Goal: Information Seeking & Learning: Learn about a topic

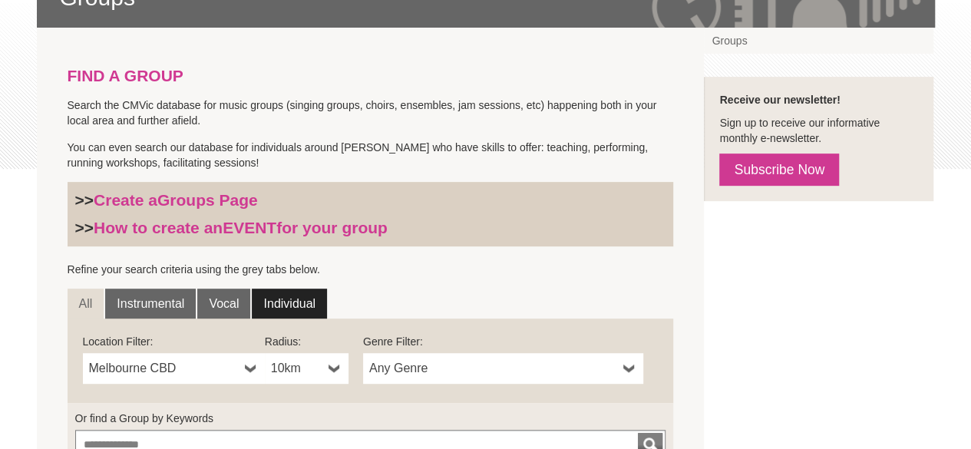
scroll to position [307, 0]
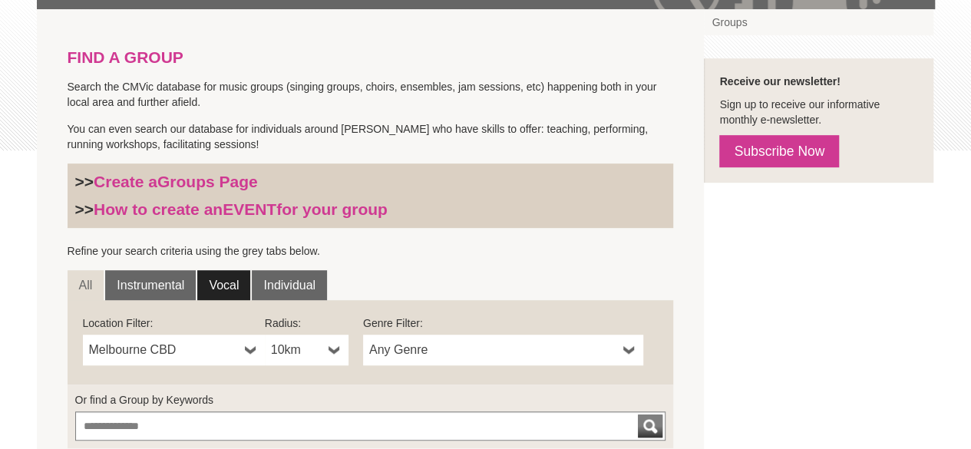
click at [223, 276] on link "Vocal" at bounding box center [223, 285] width 53 height 31
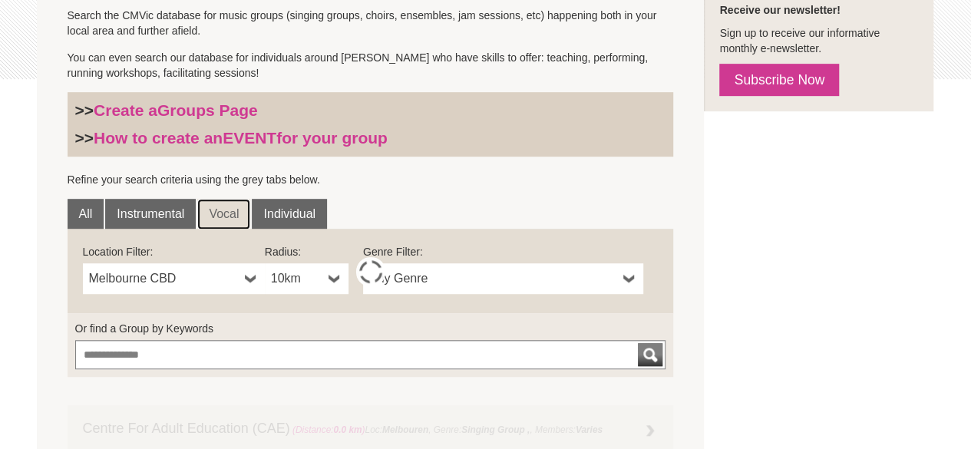
scroll to position [460, 0]
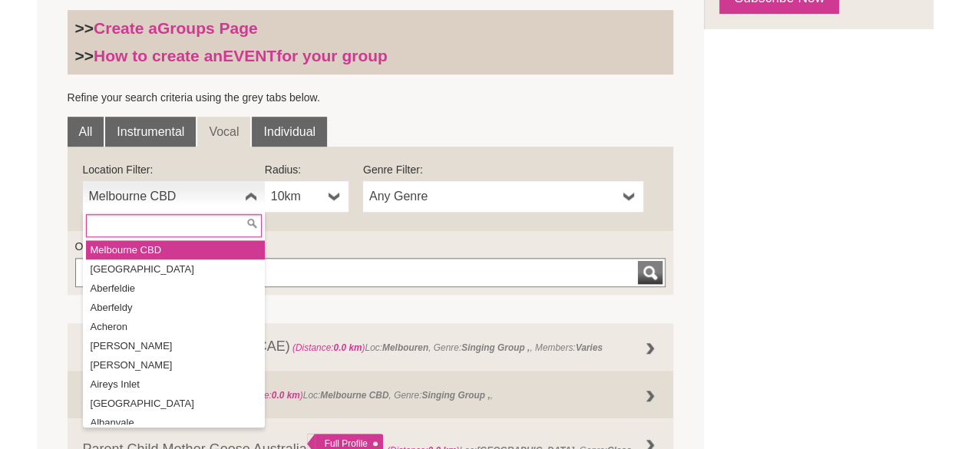
click at [153, 202] on span "Melbourne CBD" at bounding box center [164, 196] width 150 height 18
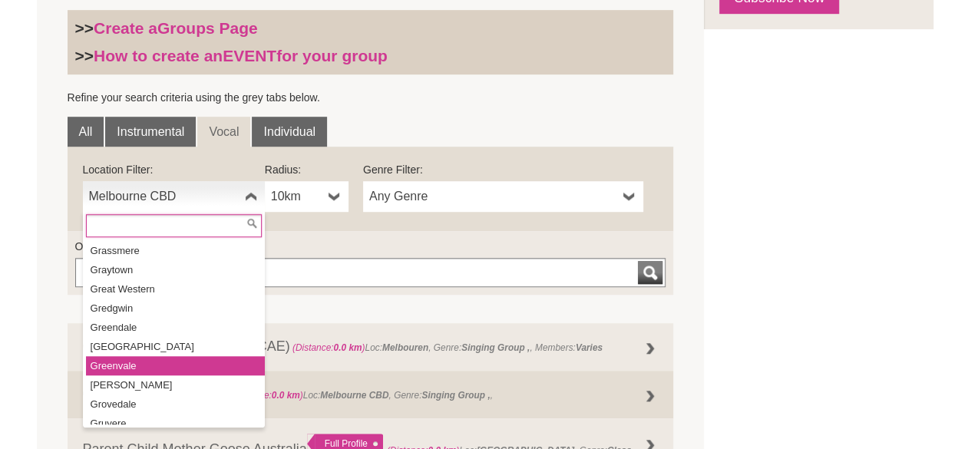
scroll to position [12145, 0]
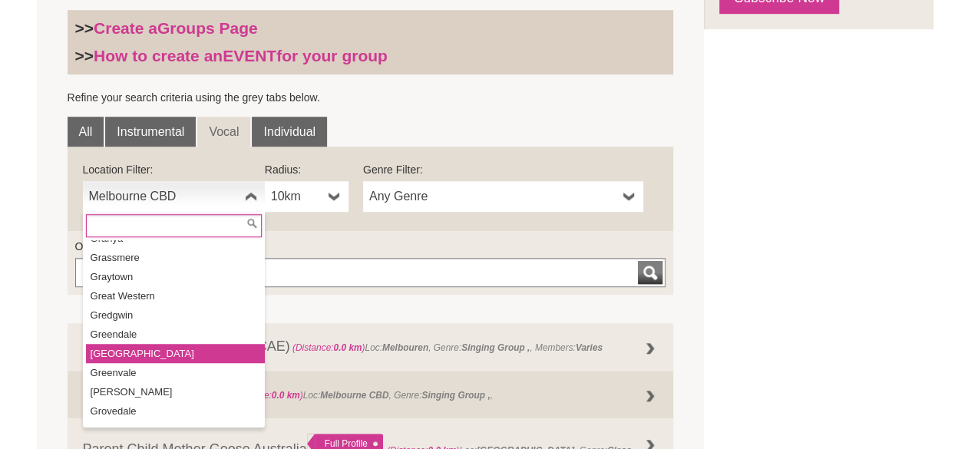
click at [161, 344] on li "Greensborough" at bounding box center [175, 353] width 179 height 19
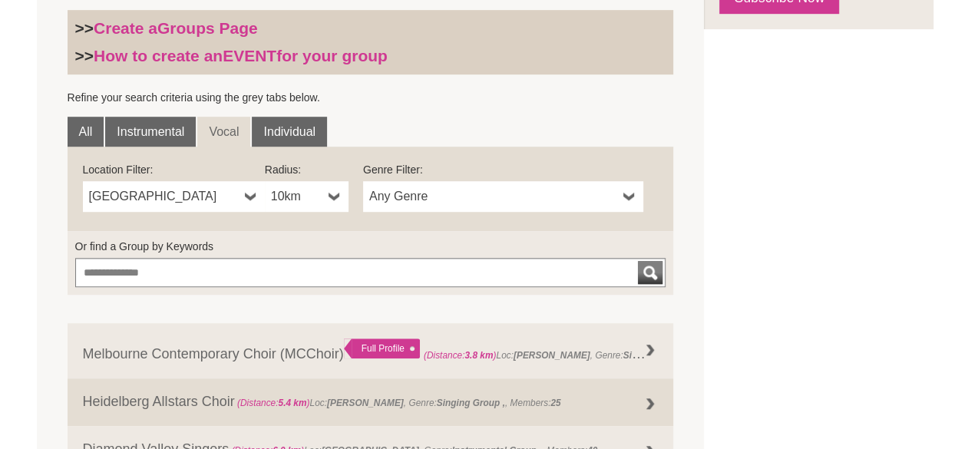
click at [445, 202] on span "Any Genre" at bounding box center [493, 196] width 248 height 18
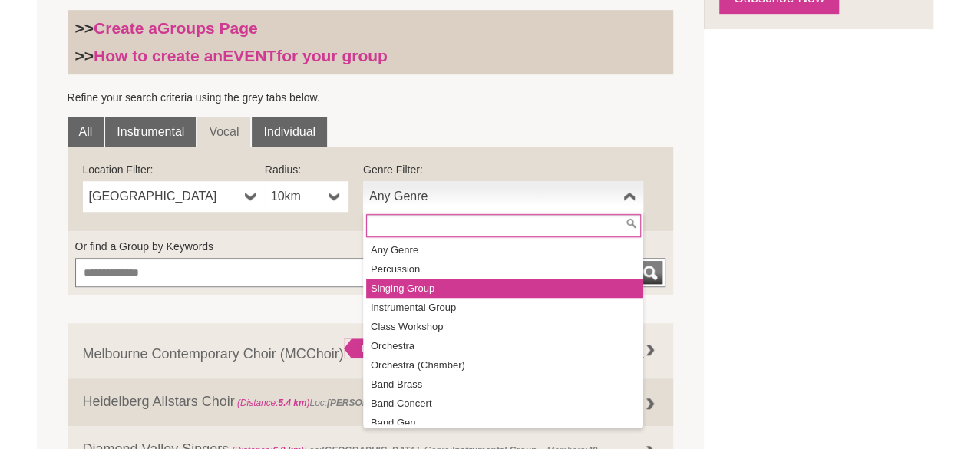
click at [424, 285] on li "Singing Group" at bounding box center [504, 288] width 277 height 19
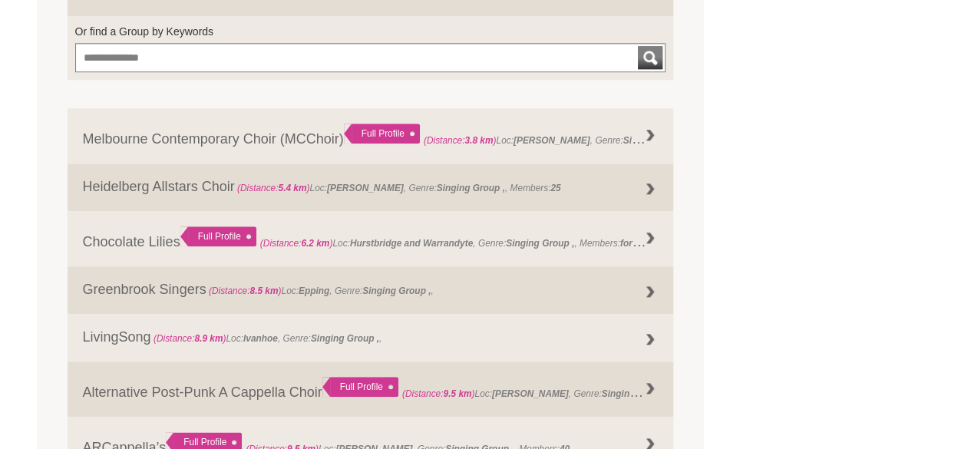
scroll to position [691, 0]
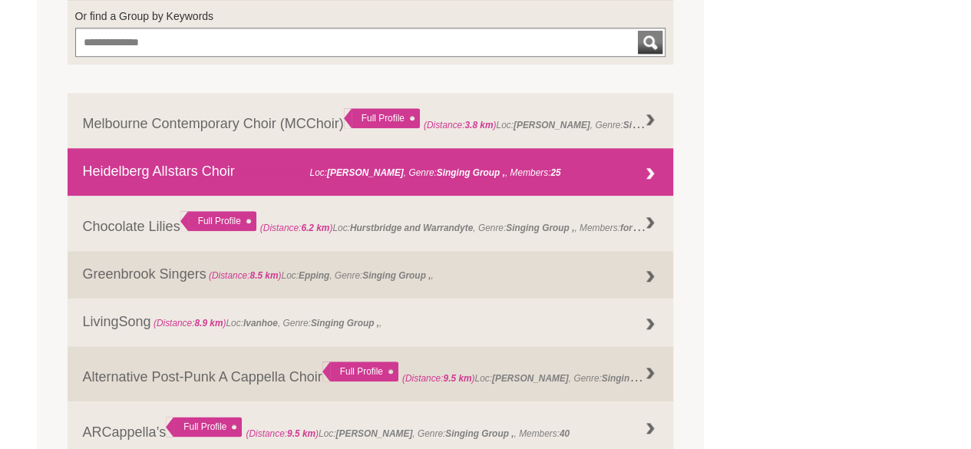
click at [176, 174] on link "Heidelberg Allstars Choir (Distance: 5.4 km ) Loc: Rosanna , Genre: Singing Gro…" at bounding box center [371, 172] width 606 height 48
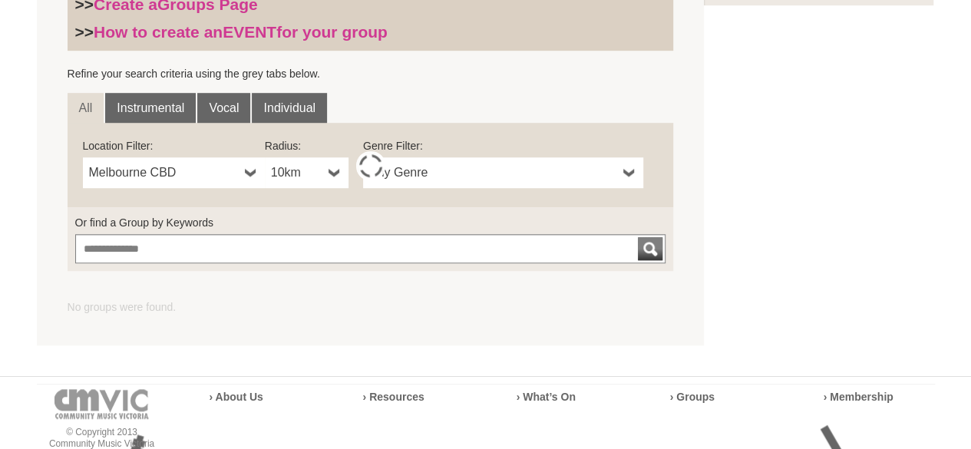
scroll to position [307, 0]
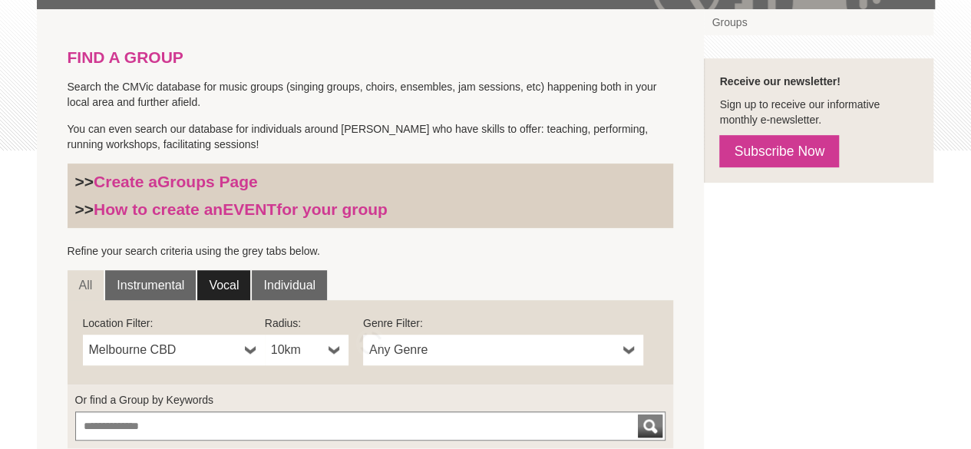
click at [229, 285] on link "Vocal" at bounding box center [223, 285] width 53 height 31
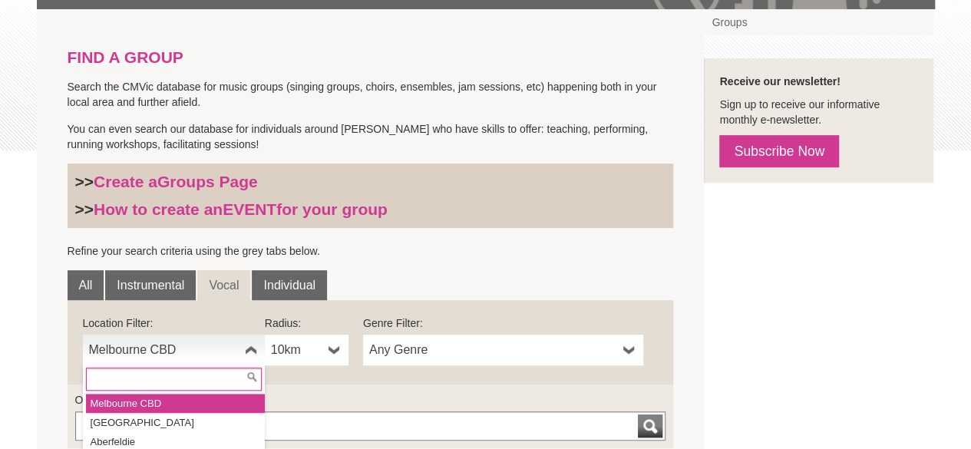
click at [169, 346] on span "Melbourne CBD" at bounding box center [164, 350] width 150 height 18
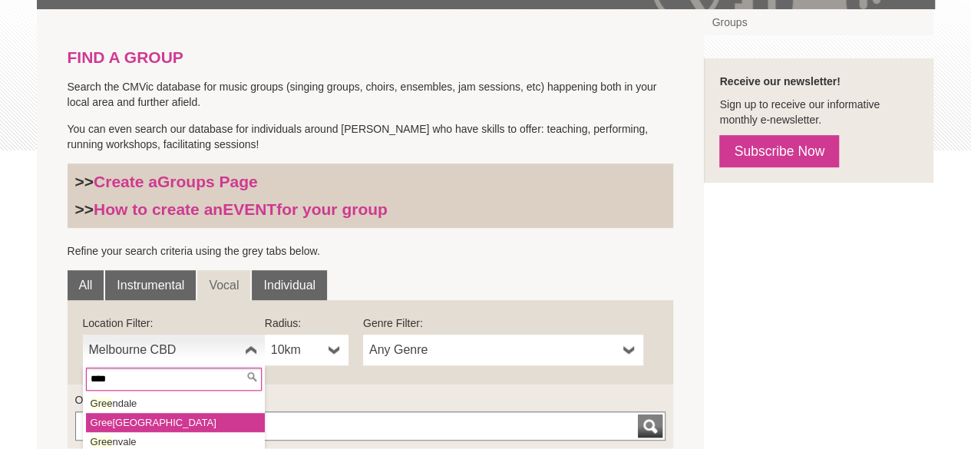
type input "****"
click at [133, 423] on li "Gree nsborough" at bounding box center [175, 422] width 179 height 19
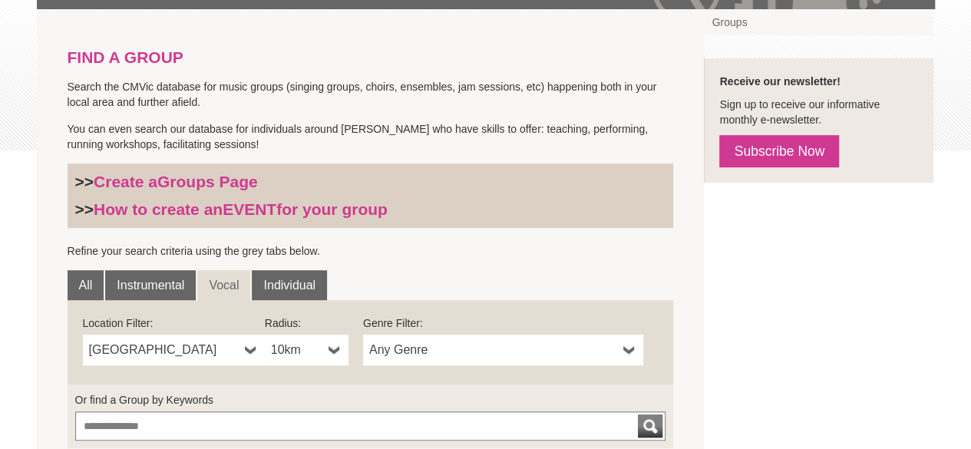
click at [470, 353] on span "Any Genre" at bounding box center [493, 350] width 248 height 18
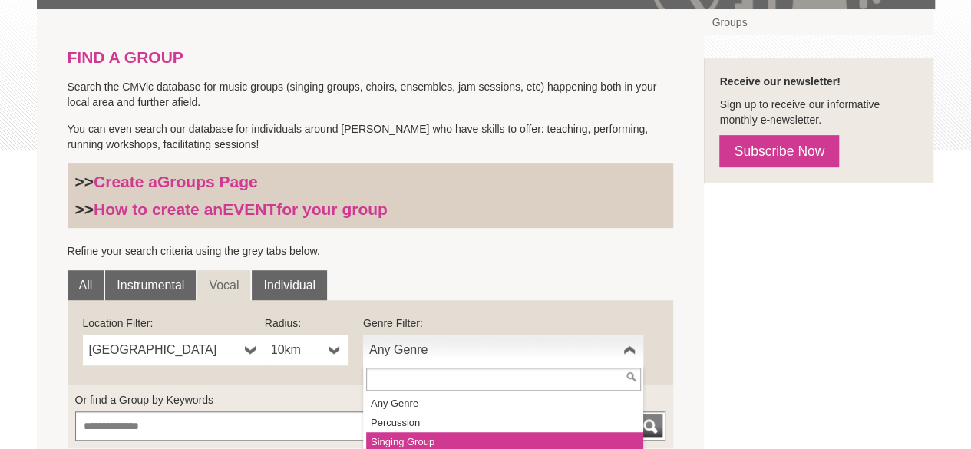
click at [450, 435] on li "Singing Group" at bounding box center [504, 441] width 277 height 19
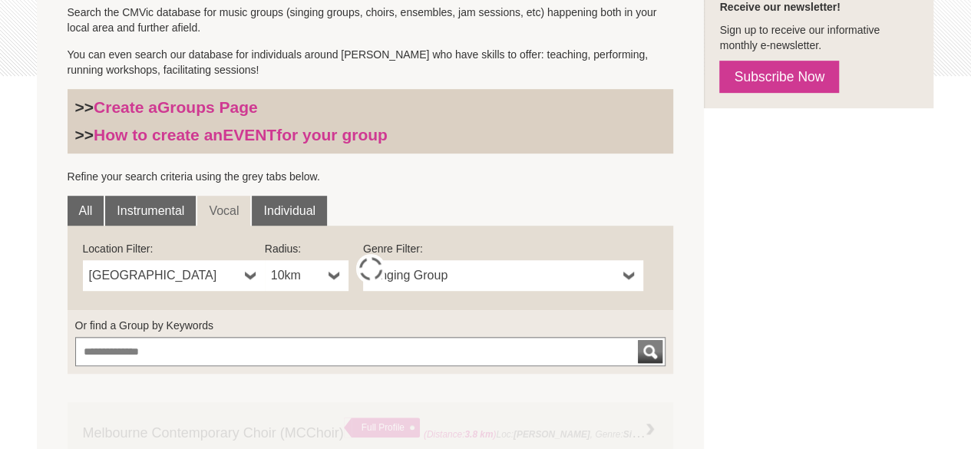
scroll to position [537, 0]
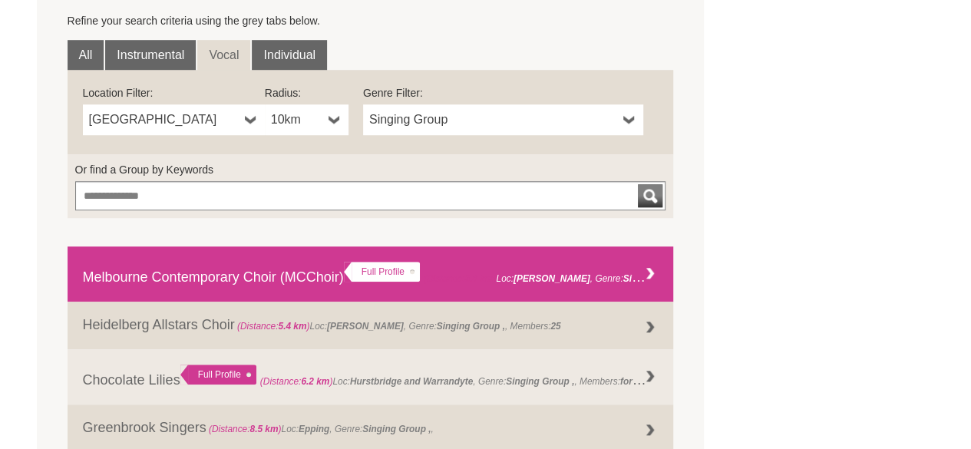
click at [276, 280] on link "Melbourne Contemporary Choir (MCChoir) Full Profile (Distance: 3.8 km ) Loc: Ma…" at bounding box center [371, 273] width 606 height 55
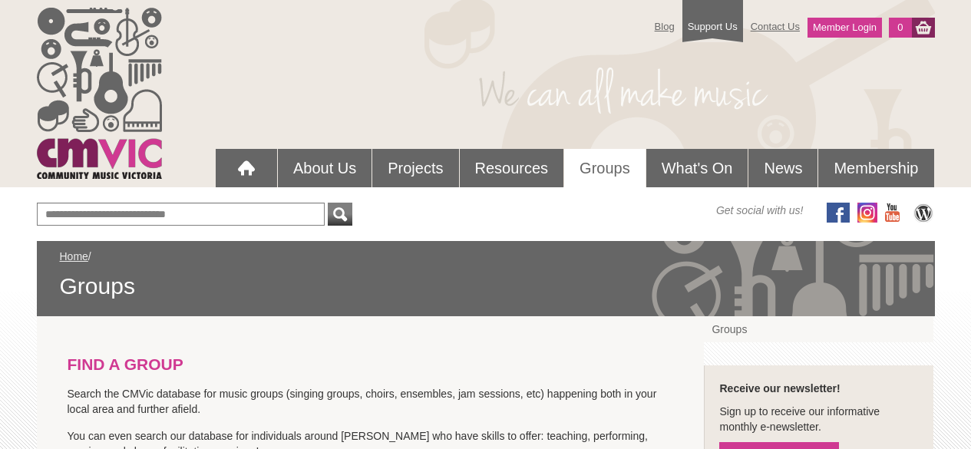
scroll to position [537, 0]
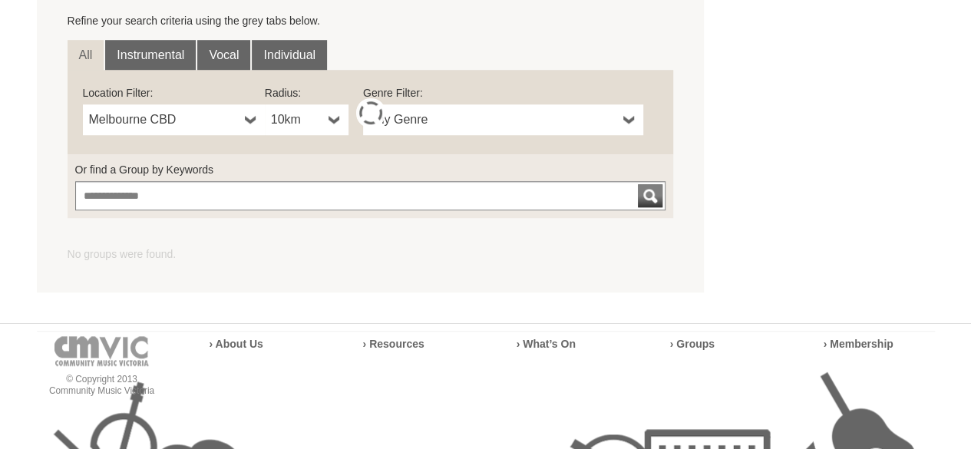
click at [172, 111] on span "Melbourne CBD" at bounding box center [164, 120] width 150 height 18
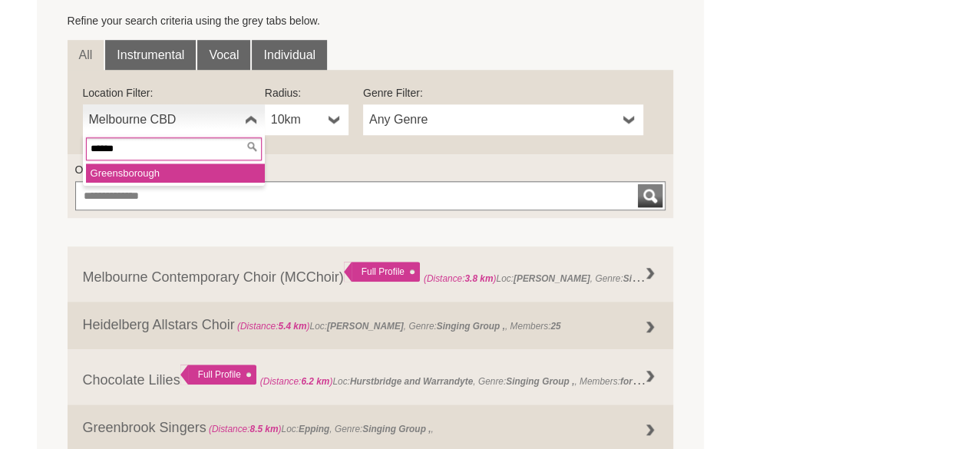
type input "******"
click at [162, 174] on li "Greens borough" at bounding box center [175, 172] width 179 height 19
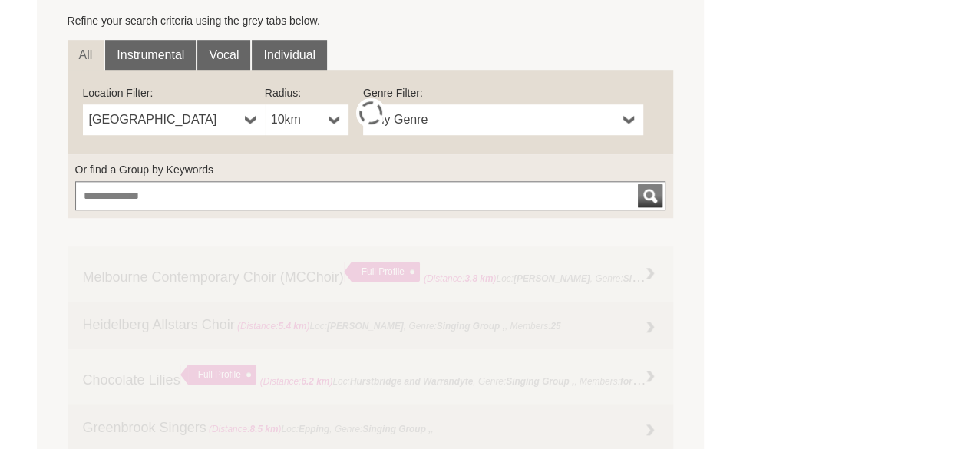
click at [417, 120] on span "Any Genre" at bounding box center [493, 120] width 248 height 18
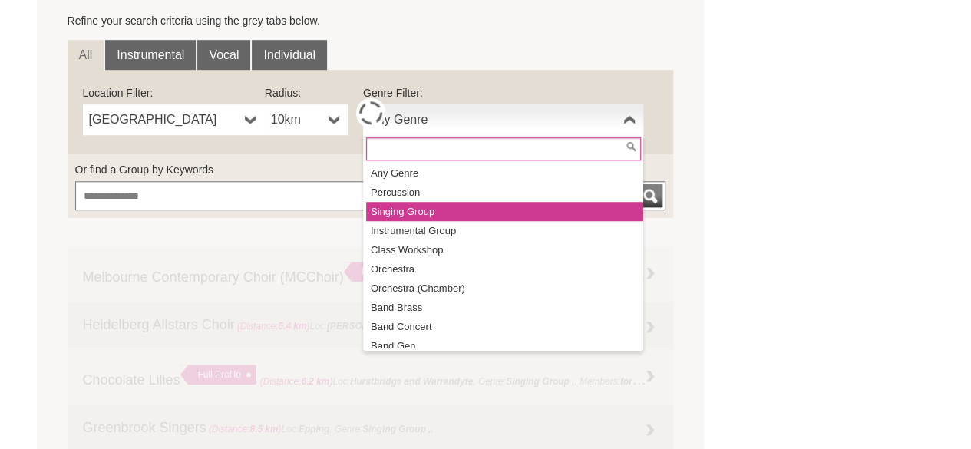
click at [418, 219] on li "Singing Group" at bounding box center [504, 211] width 277 height 19
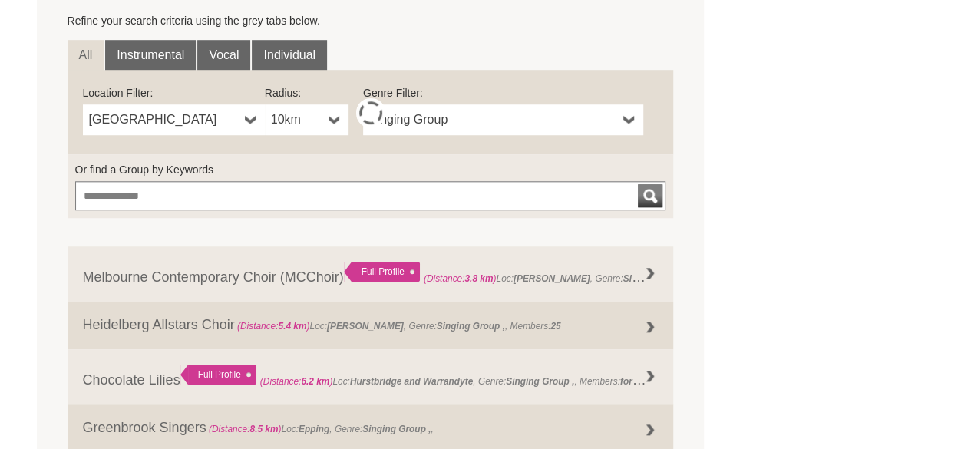
scroll to position [691, 0]
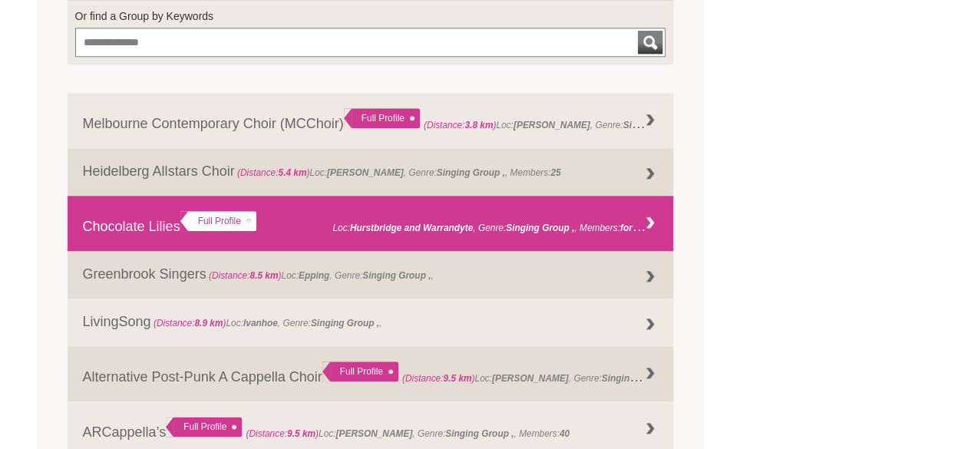
click at [388, 229] on strong "Hurstbridge and Warrandyte" at bounding box center [411, 228] width 123 height 11
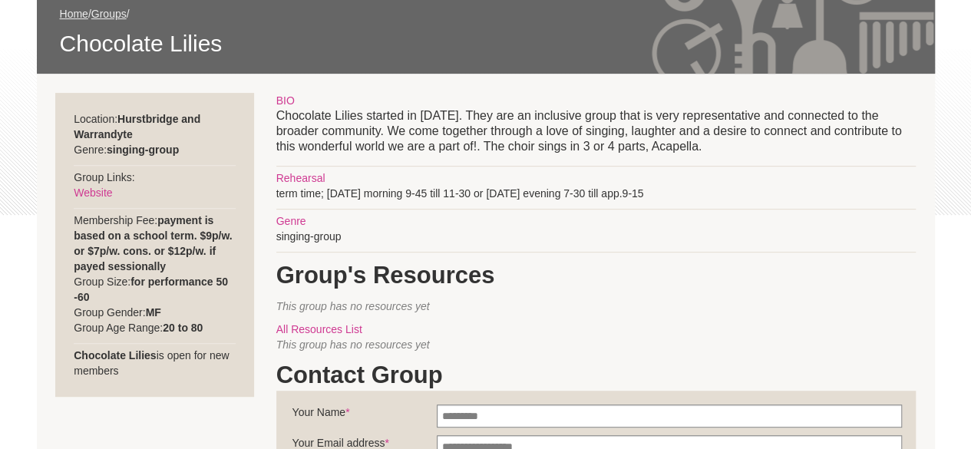
scroll to position [230, 0]
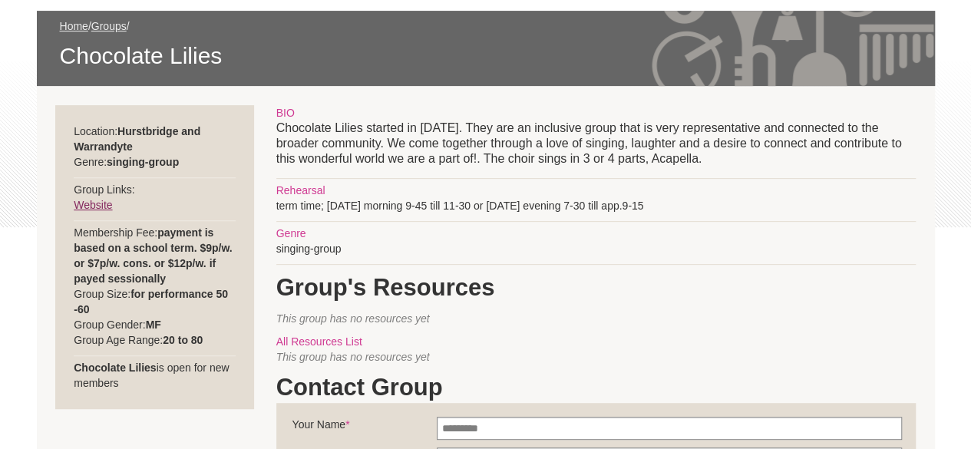
click at [94, 200] on link "Website" at bounding box center [93, 205] width 38 height 12
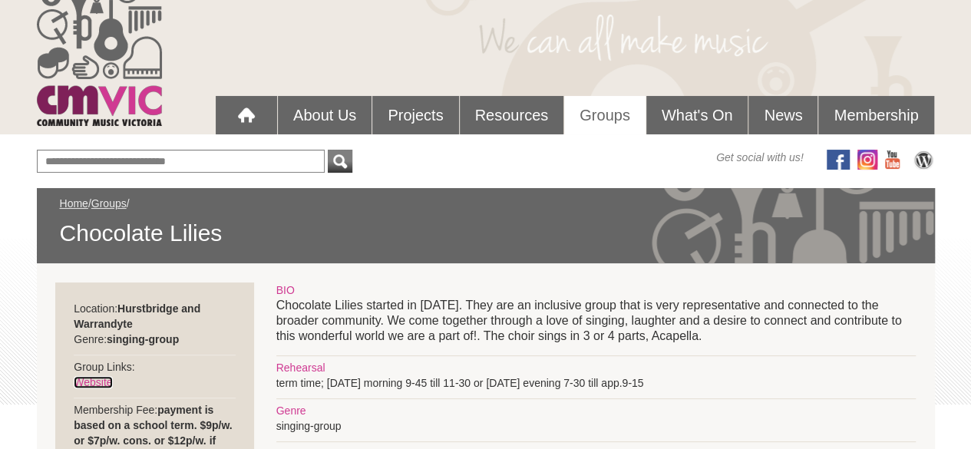
scroll to position [0, 0]
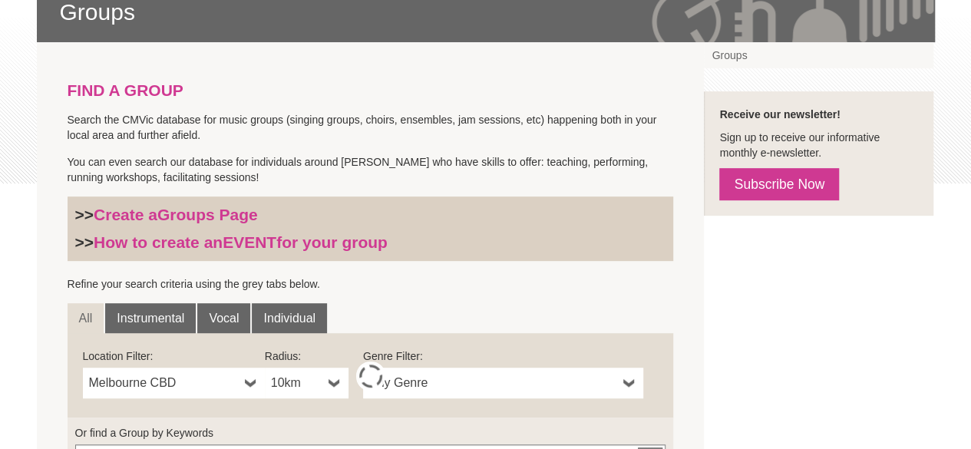
scroll to position [384, 0]
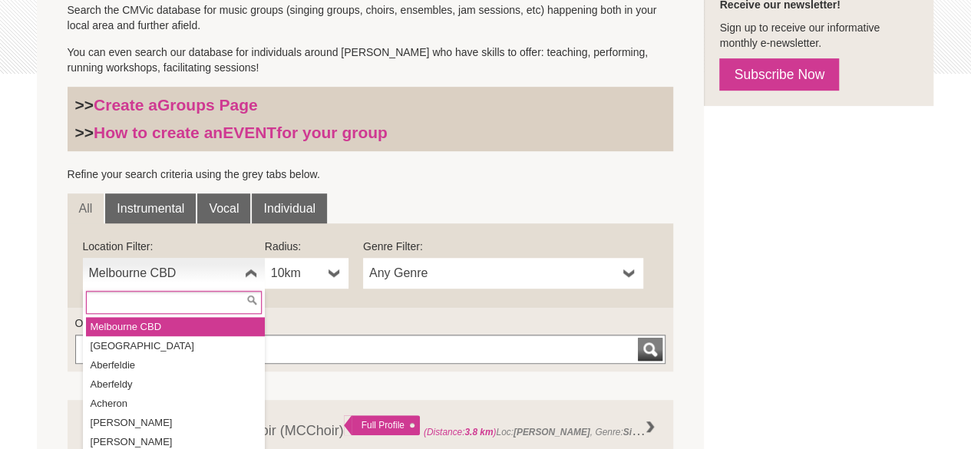
click at [134, 281] on span "Melbourne CBD" at bounding box center [164, 273] width 150 height 18
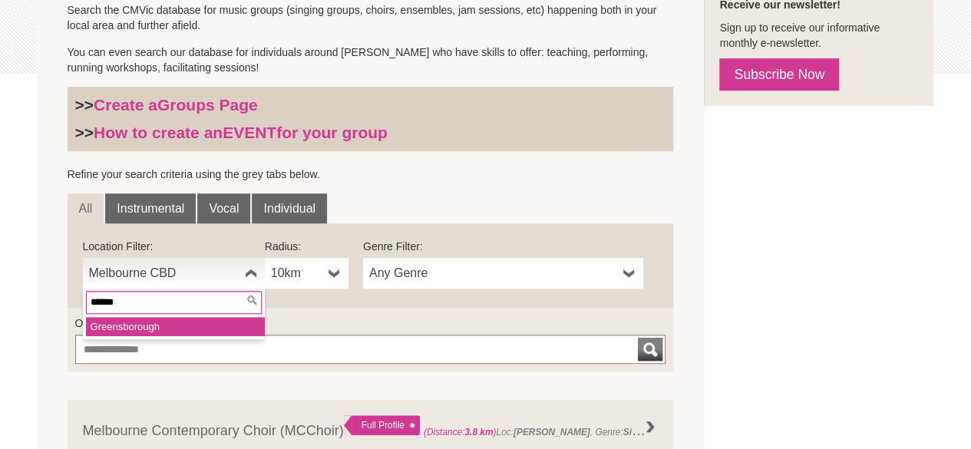
type input "******"
click at [129, 322] on li "Greens borough" at bounding box center [175, 326] width 179 height 19
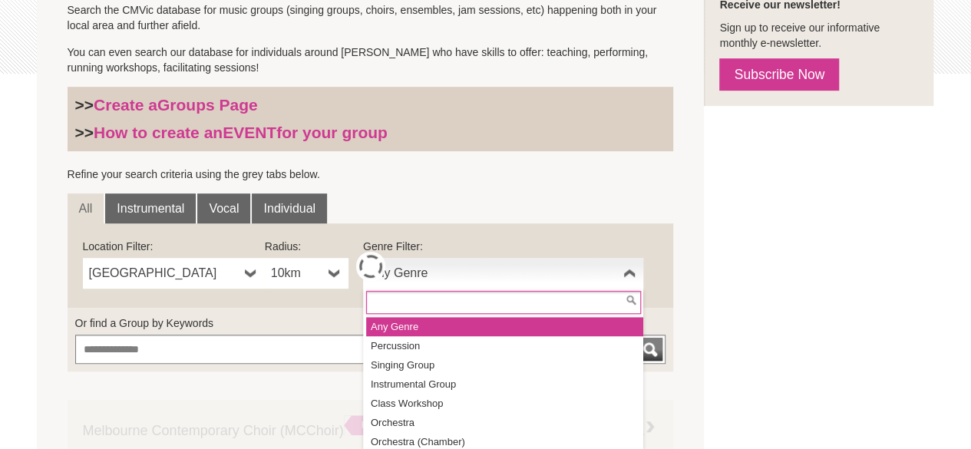
click at [470, 271] on span "Any Genre" at bounding box center [493, 273] width 248 height 18
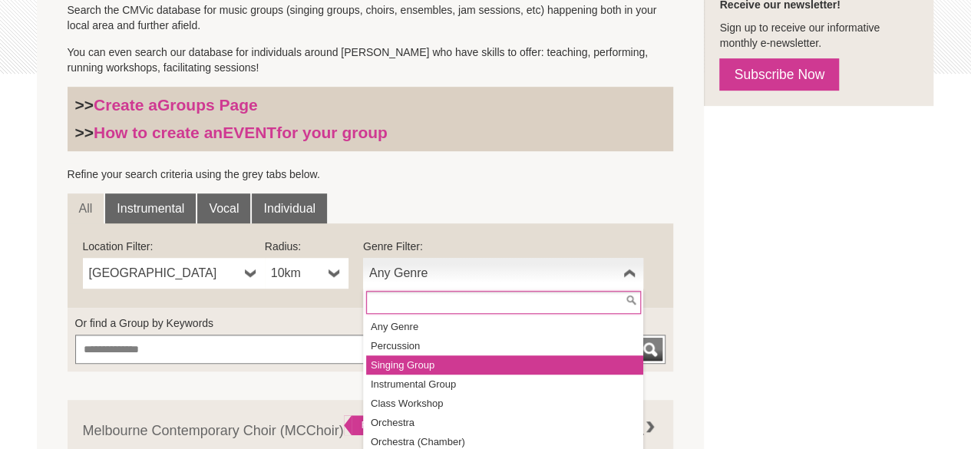
click at [444, 361] on li "Singing Group" at bounding box center [504, 364] width 277 height 19
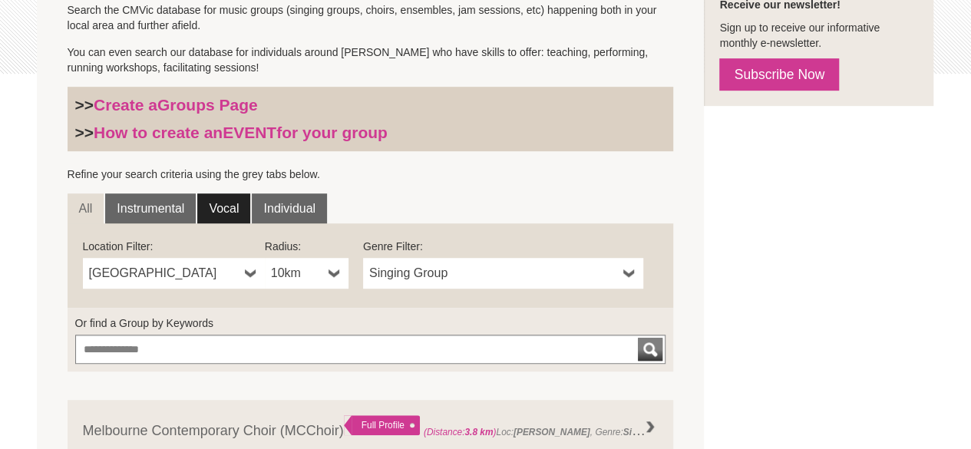
click at [221, 201] on link "Vocal" at bounding box center [223, 208] width 53 height 31
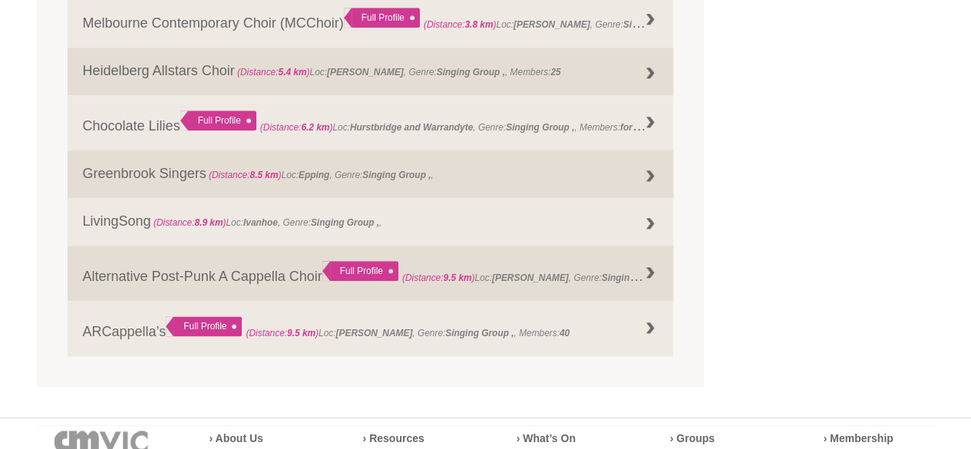
scroll to position [767, 0]
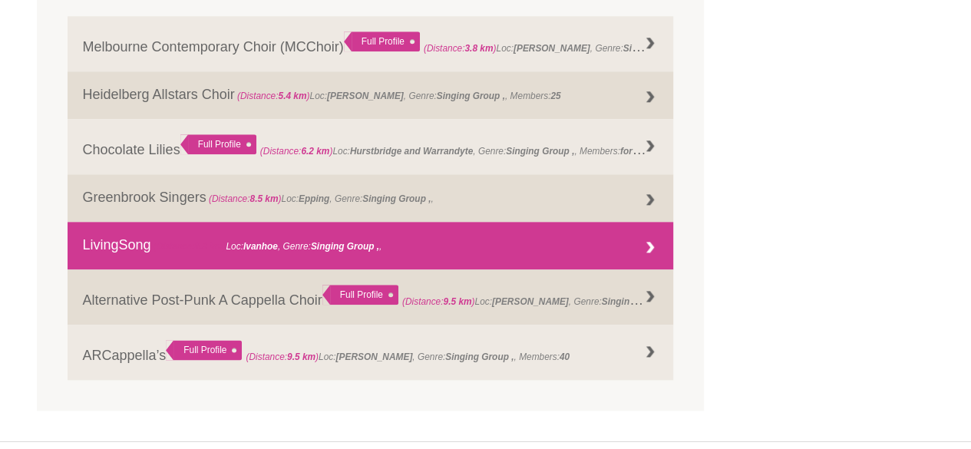
click at [130, 247] on link "LivingSong (Distance: 8.9 km ) Loc: Ivanhoe , Genre: Singing Group ," at bounding box center [371, 246] width 606 height 48
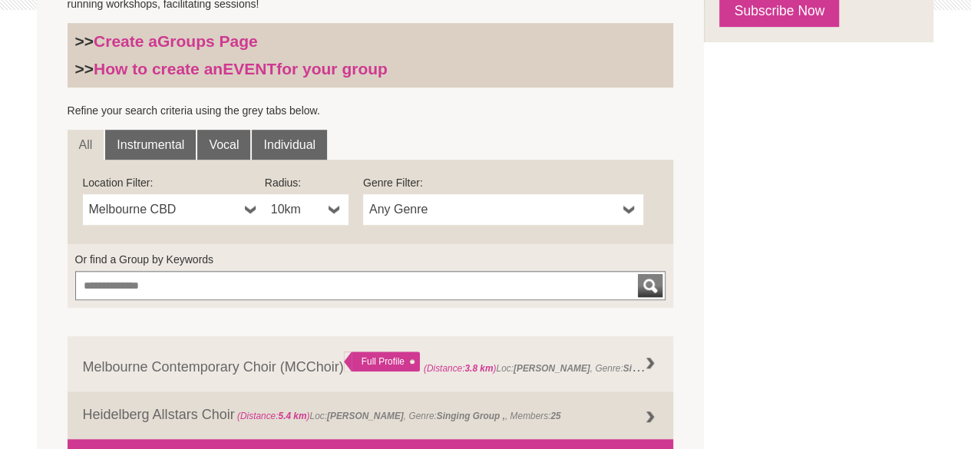
scroll to position [445, 0]
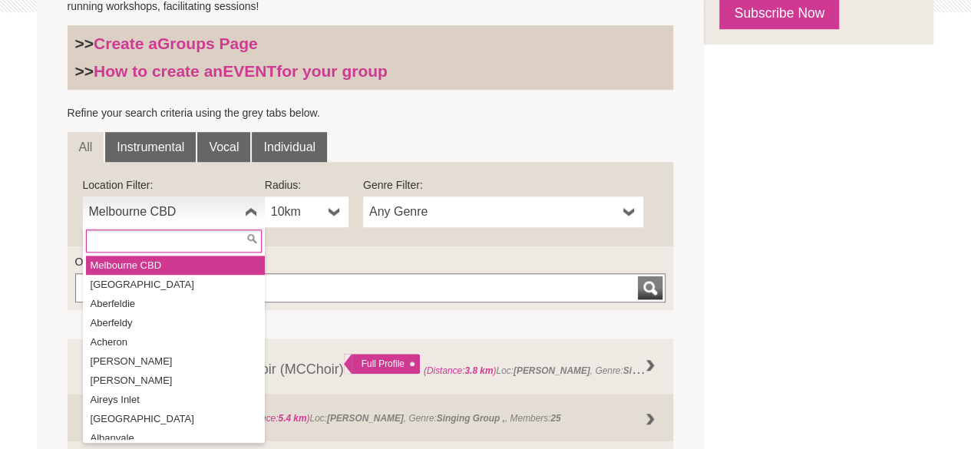
click at [158, 199] on link "Melbourne CBD" at bounding box center [174, 211] width 182 height 31
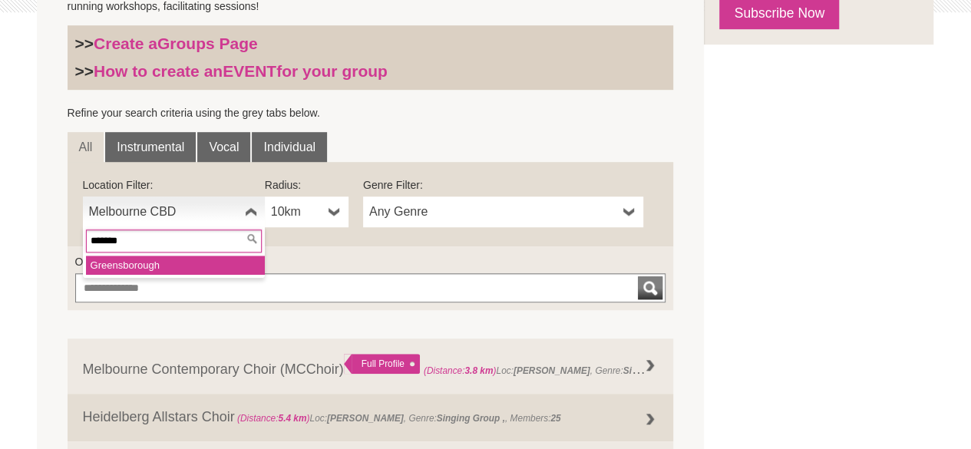
type input "*******"
click at [120, 263] on em "Greensb" at bounding box center [110, 265] width 38 height 12
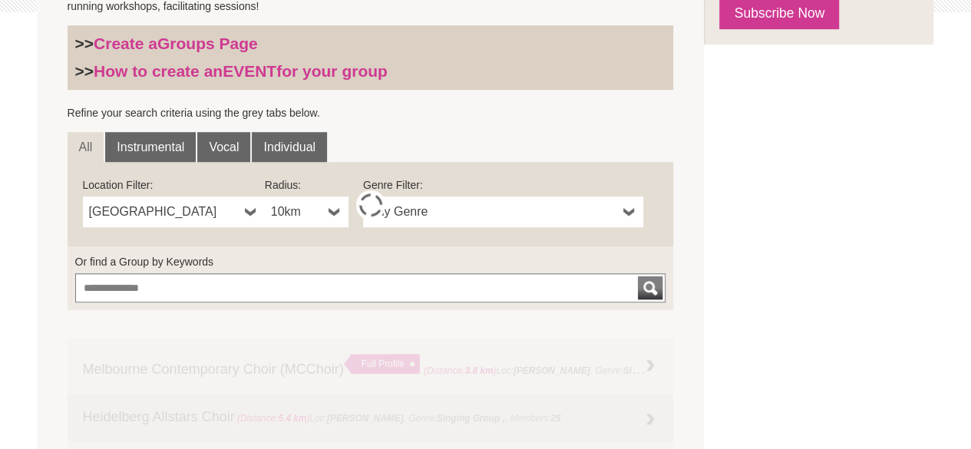
click at [404, 213] on span "Any Genre" at bounding box center [493, 212] width 248 height 18
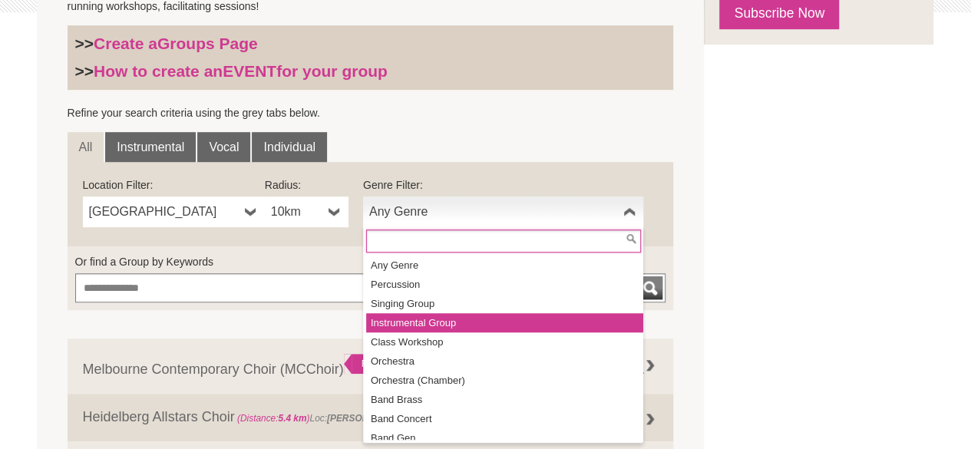
scroll to position [77, 0]
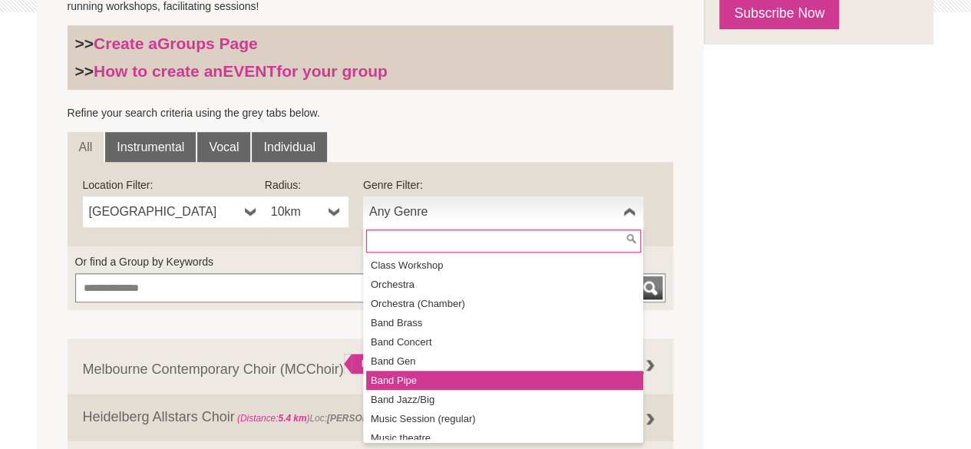
click at [404, 375] on li "Band Pipe" at bounding box center [504, 380] width 277 height 19
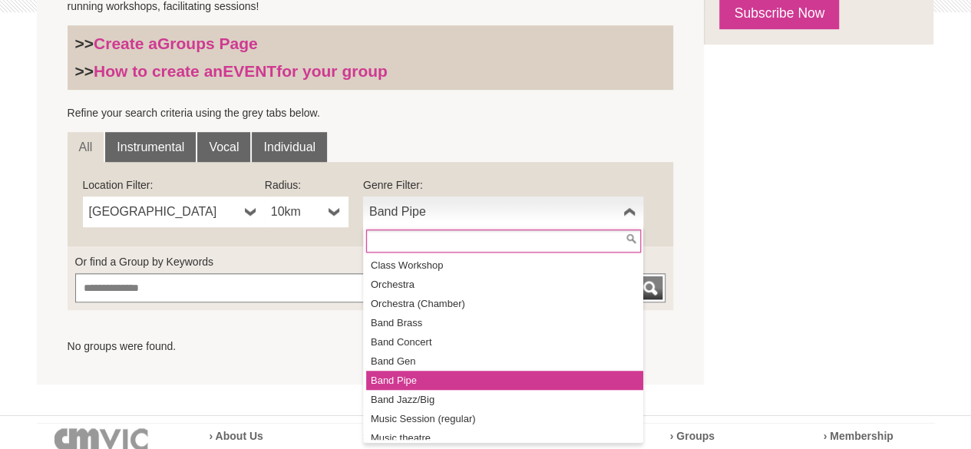
click at [427, 197] on link "Band Pipe" at bounding box center [503, 211] width 280 height 31
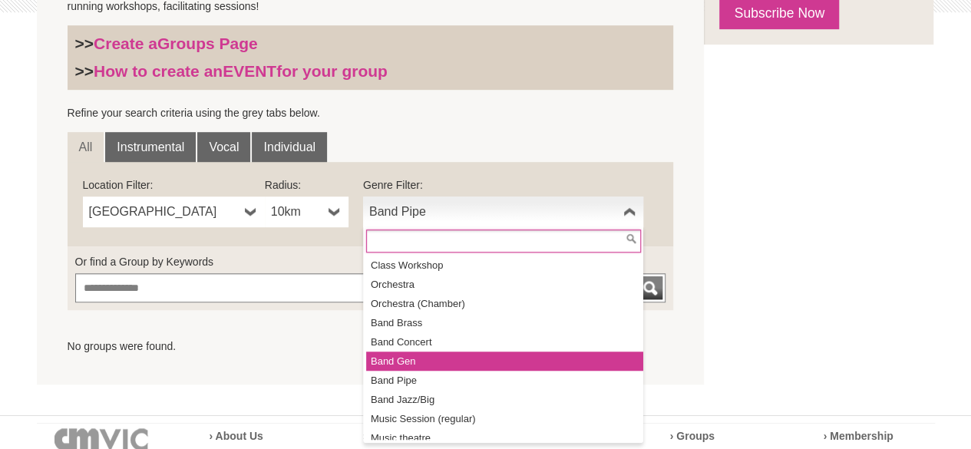
click at [421, 365] on li "Band Gen" at bounding box center [504, 360] width 277 height 19
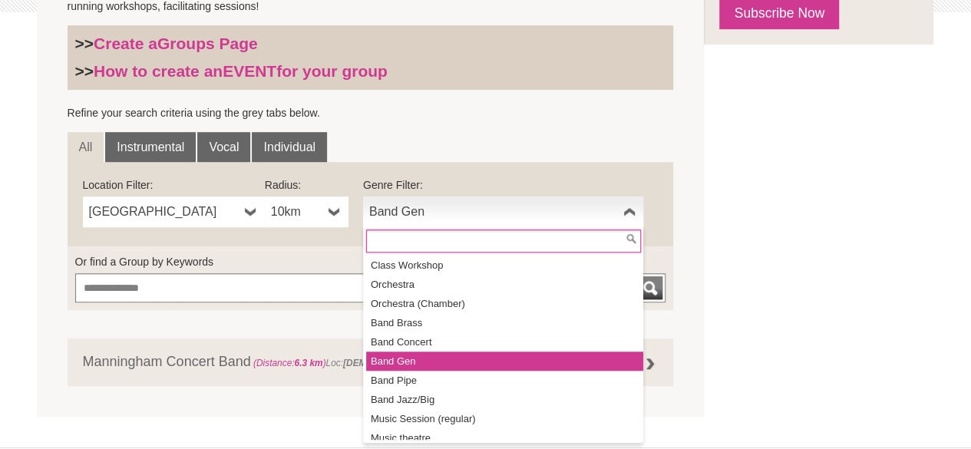
click at [441, 206] on span "Band Gen" at bounding box center [493, 212] width 248 height 18
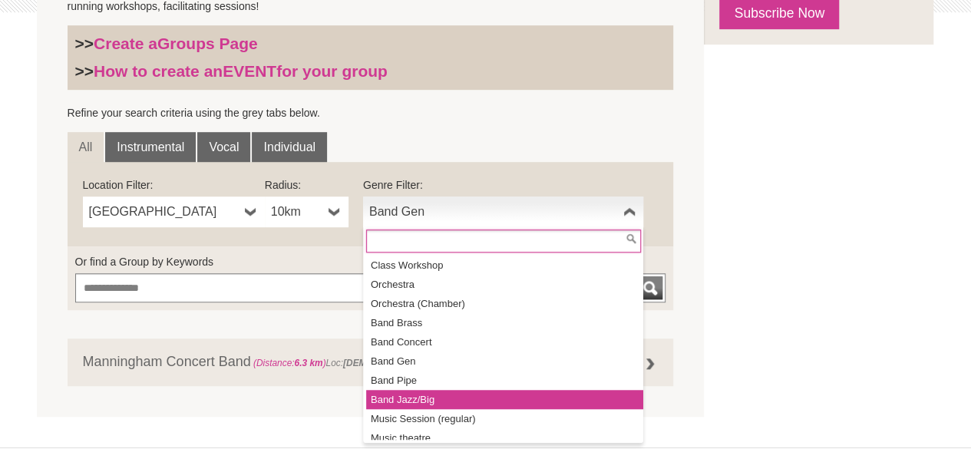
click at [415, 403] on li "Band Jazz/Big" at bounding box center [504, 399] width 277 height 19
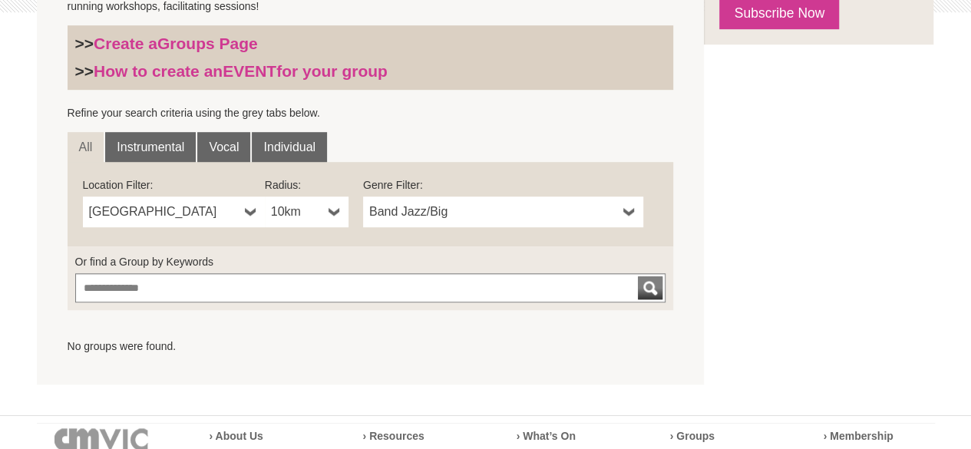
click at [441, 216] on span "Band Jazz/Big" at bounding box center [493, 212] width 248 height 18
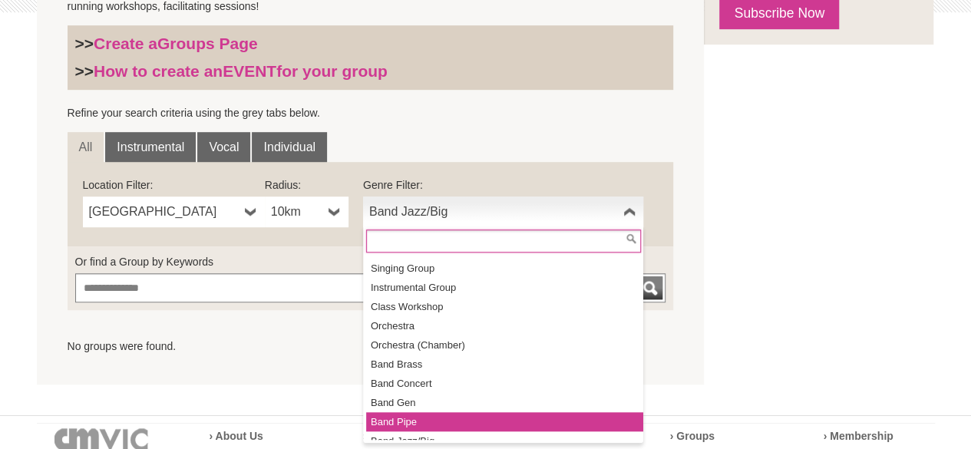
scroll to position [0, 0]
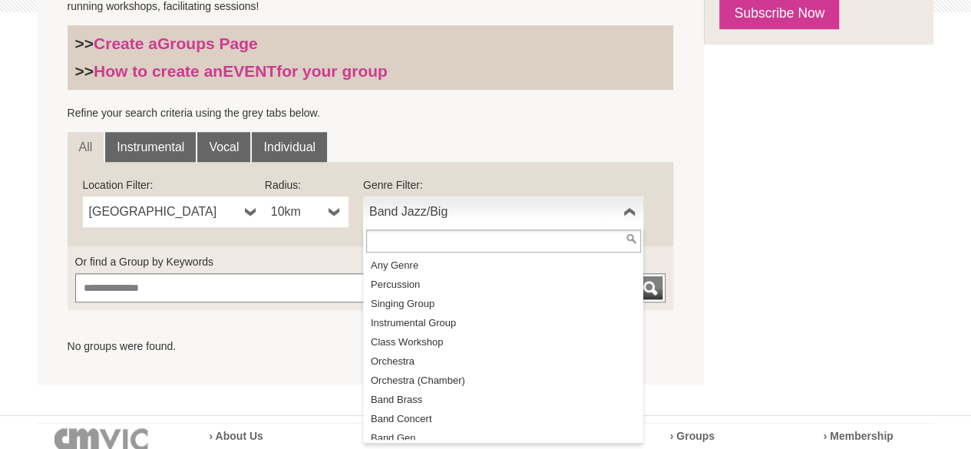
click at [809, 259] on div "FIND A GROUP Search the CMVic database for music groups (singing groups, choirs…" at bounding box center [486, 127] width 898 height 513
